Goal: Task Accomplishment & Management: Manage account settings

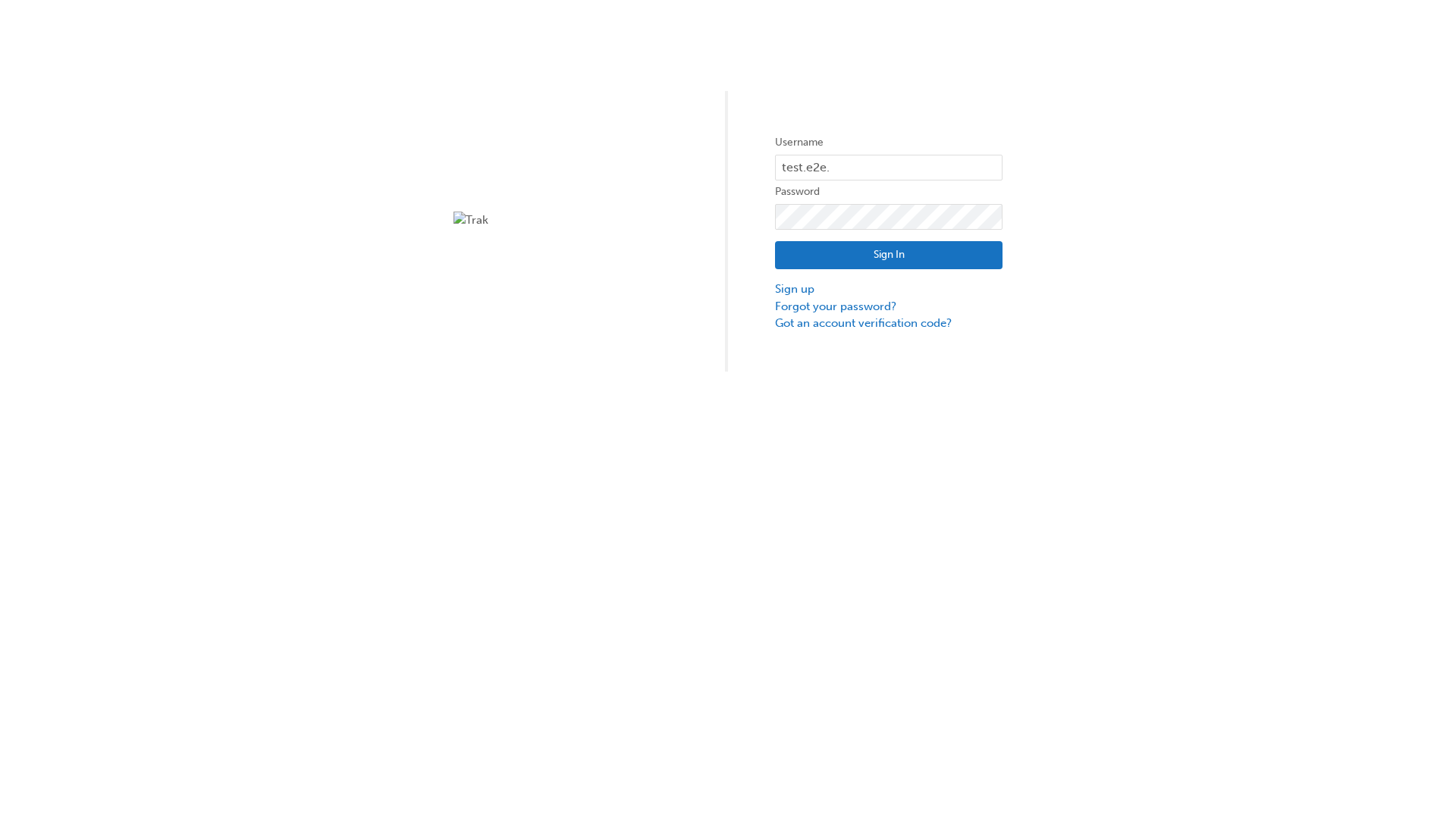
type input "test.e2e.user31"
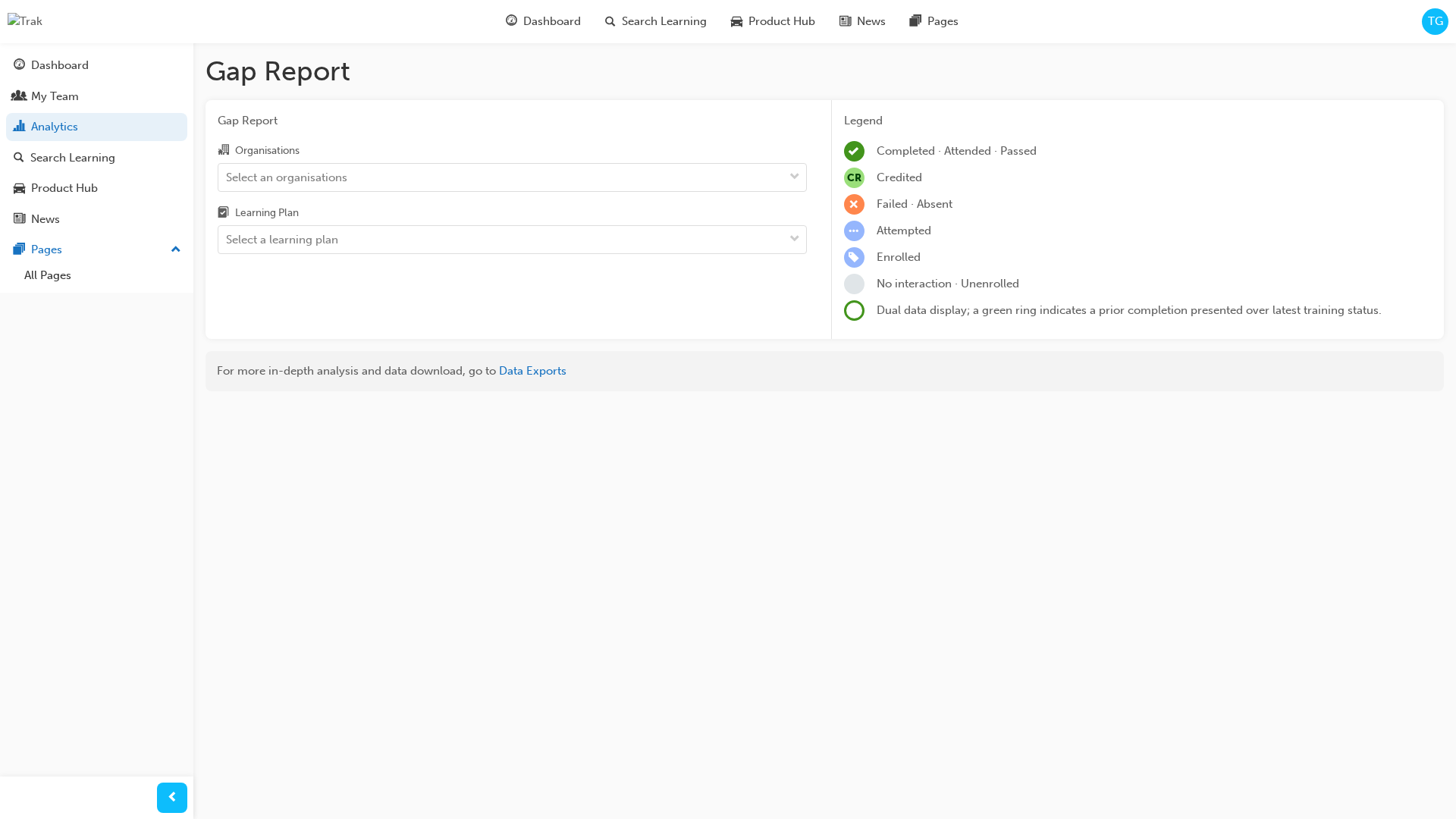
click at [227, 177] on input "Organisations Select an organisations" at bounding box center [226, 177] width 2 height 13
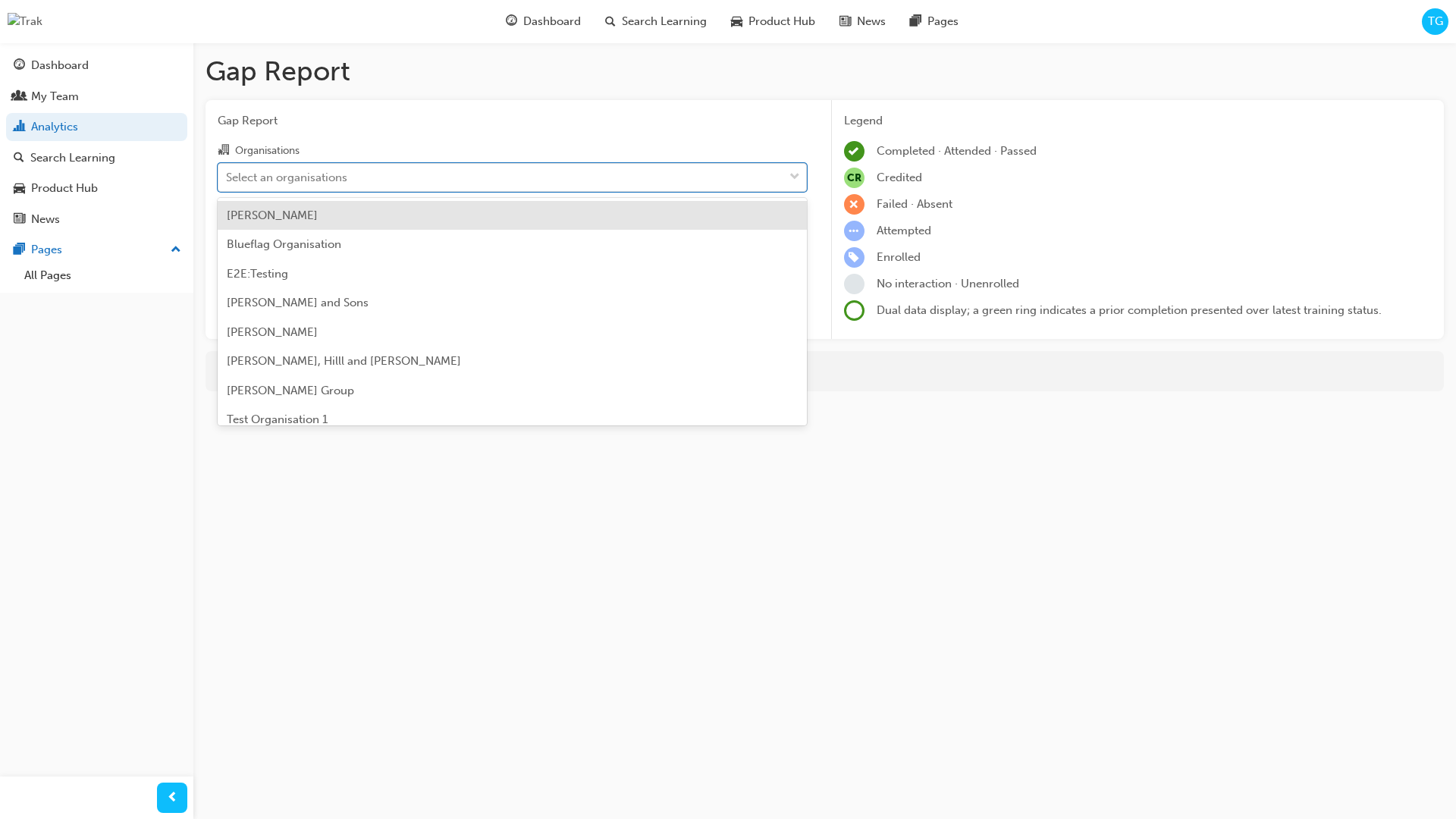
click at [227, 239] on input "Learning Plan Select a learning plan" at bounding box center [226, 239] width 2 height 13
